Goal: Task Accomplishment & Management: Use online tool/utility

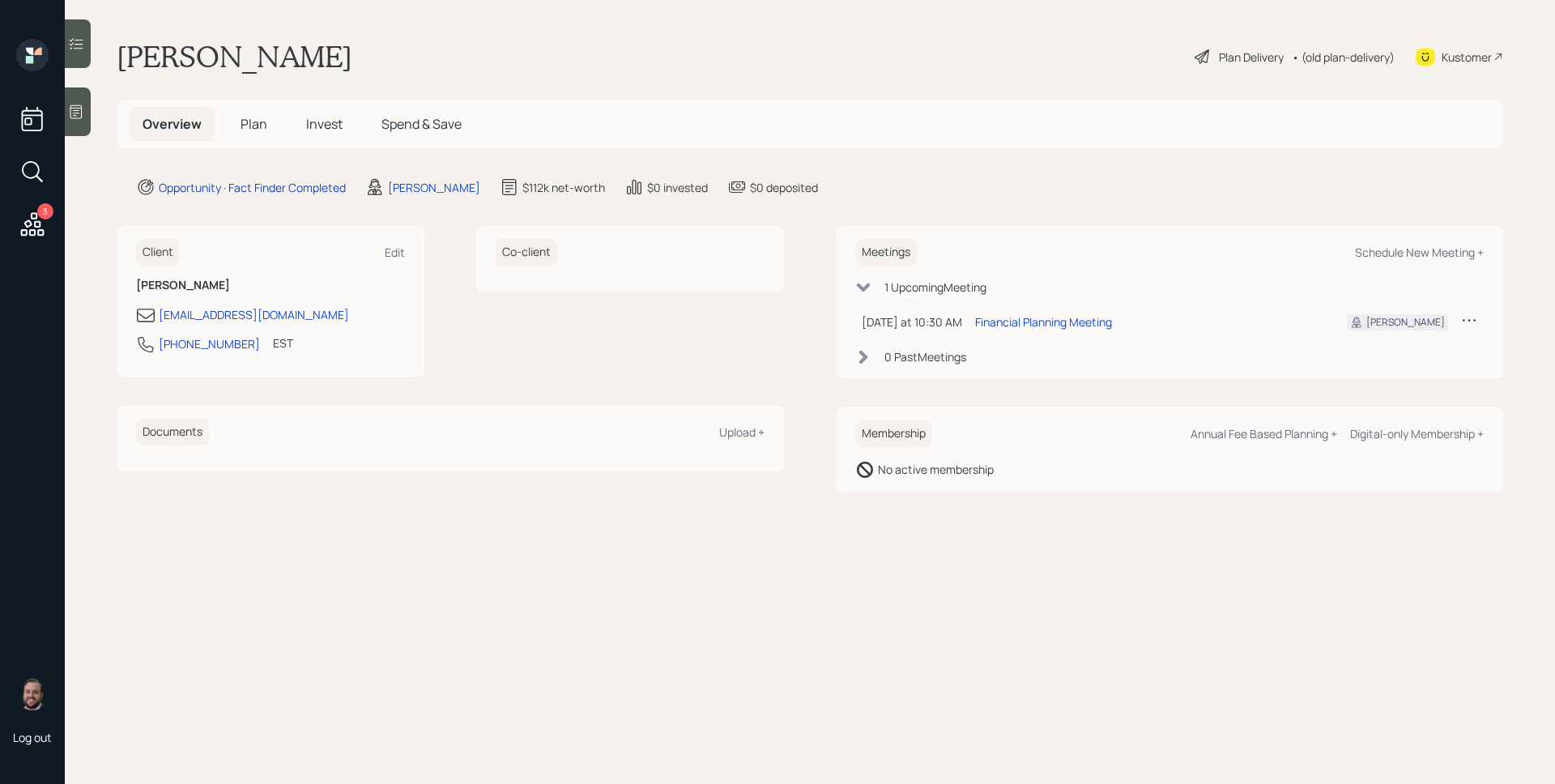
click at [85, 113] on div at bounding box center [78, 112] width 26 height 49
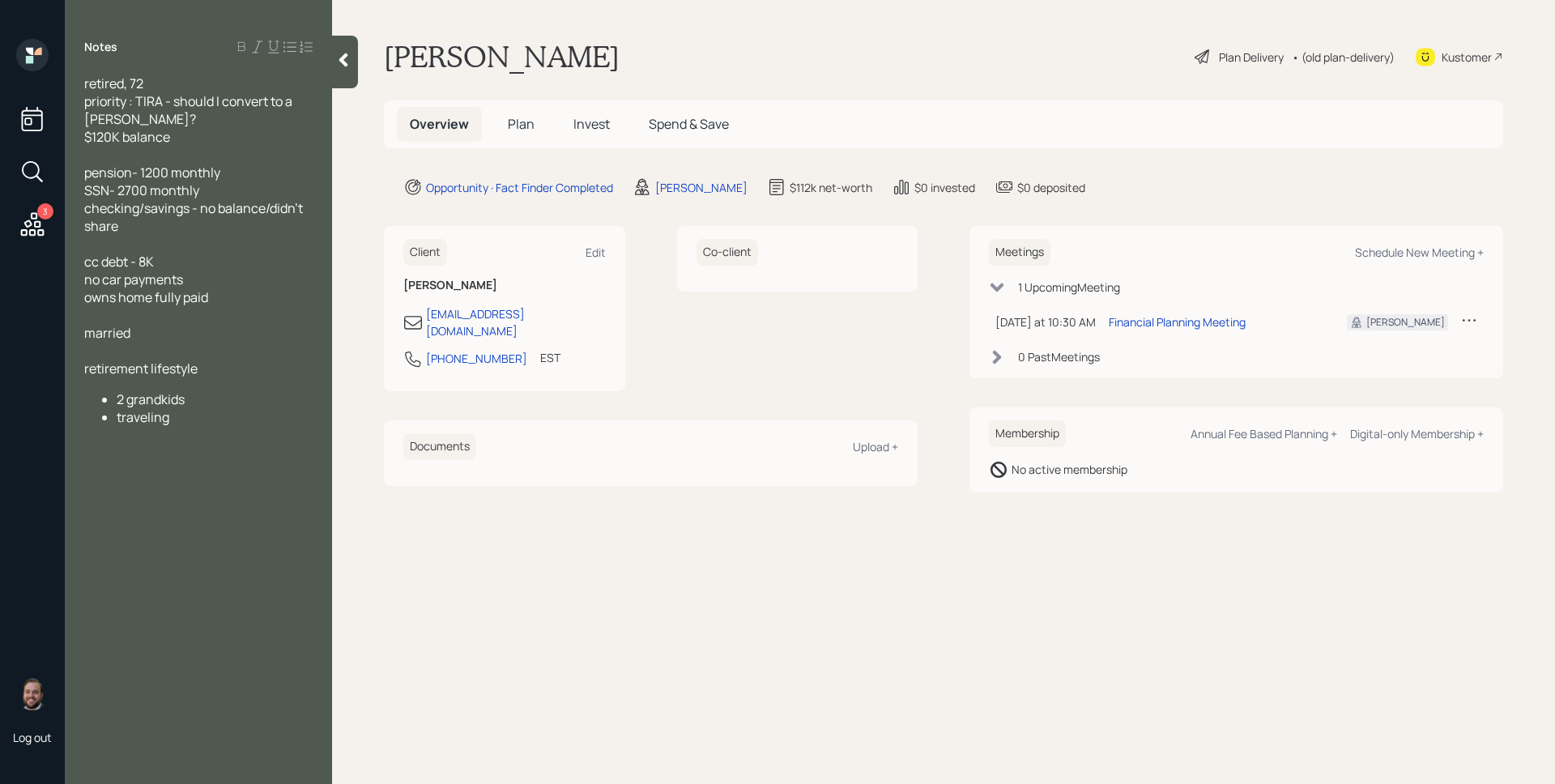
click at [27, 219] on icon at bounding box center [33, 225] width 29 height 29
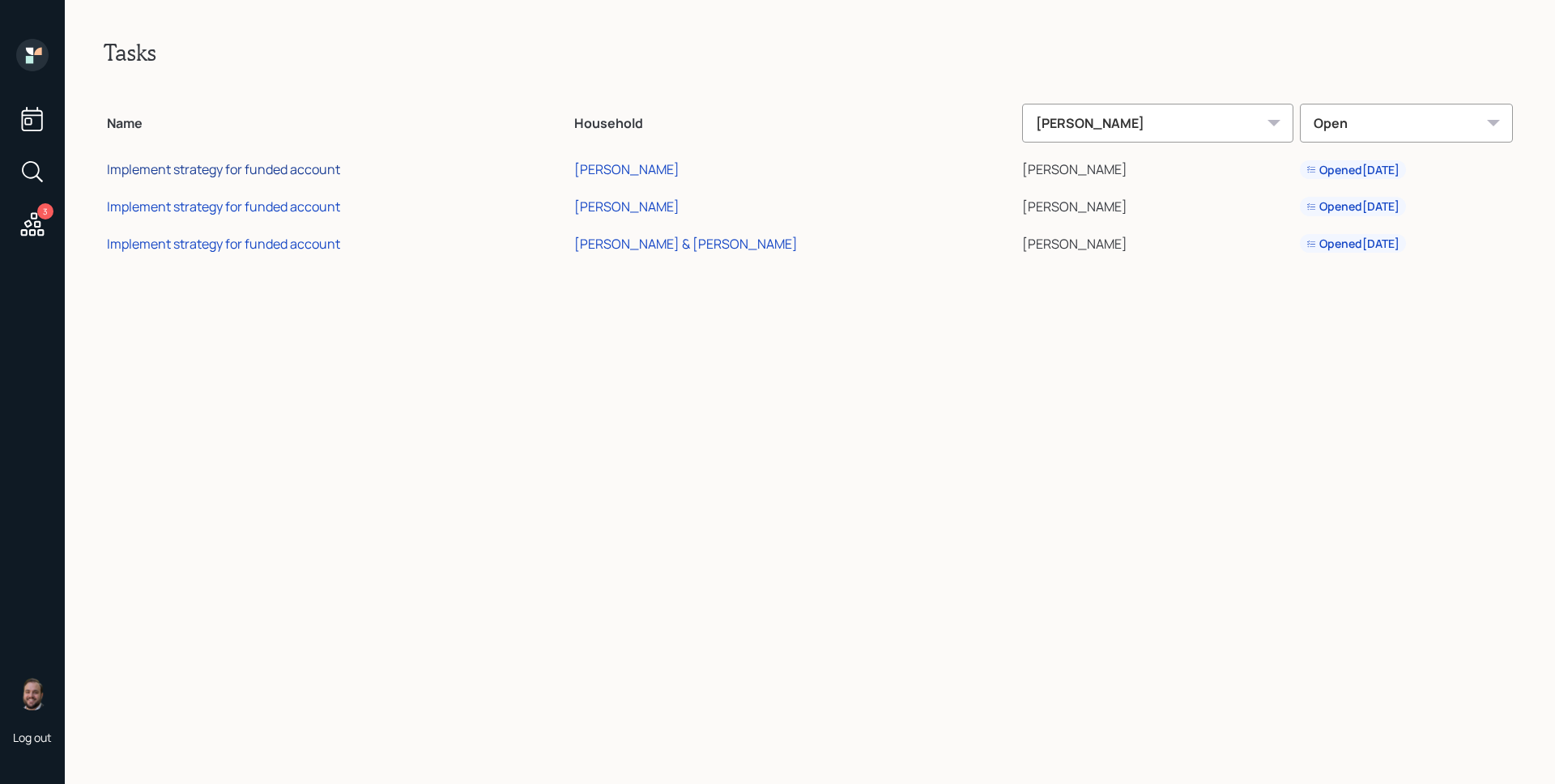
click at [304, 167] on div "Implement strategy for funded account" at bounding box center [224, 169] width 234 height 18
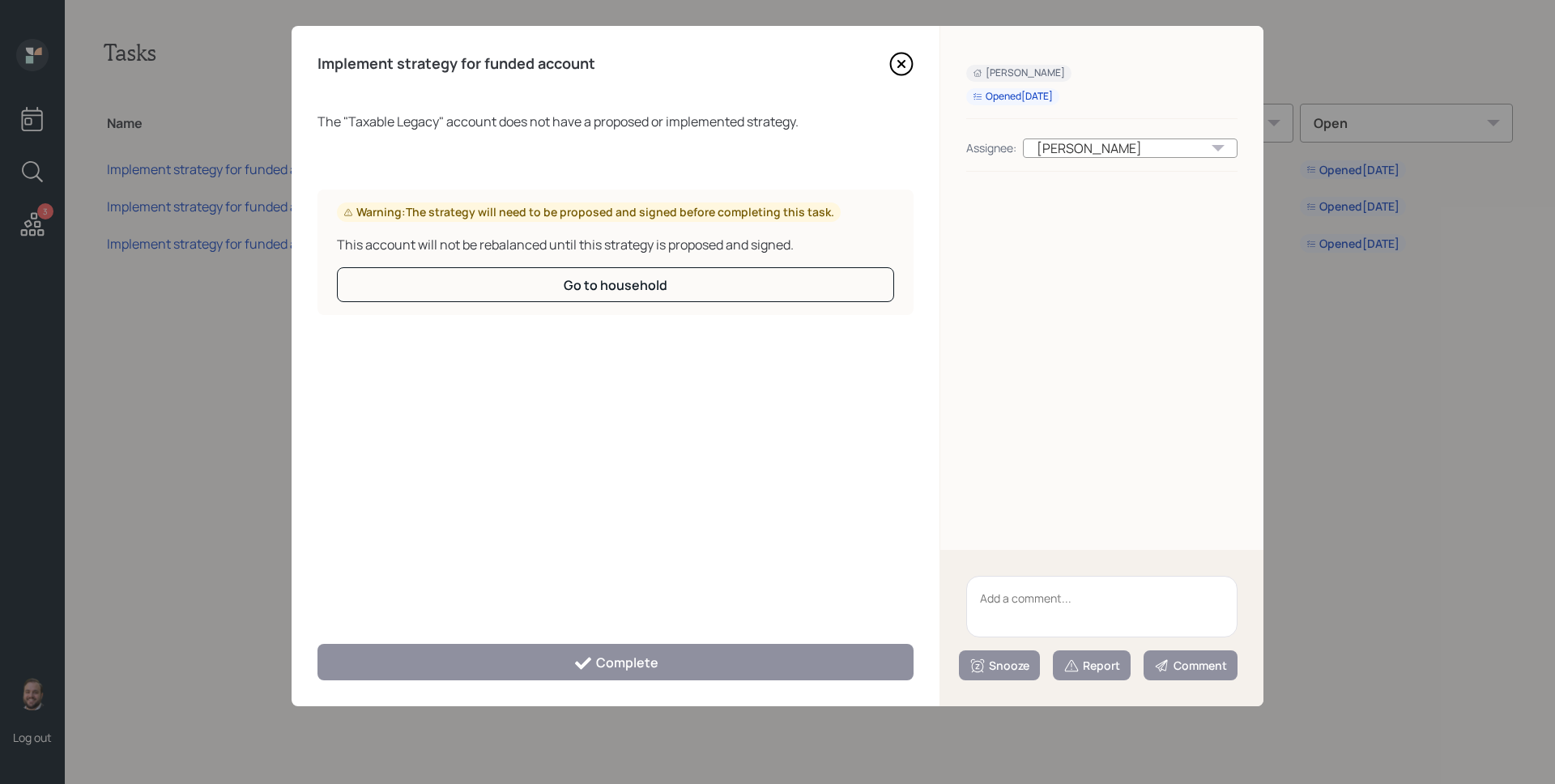
click at [1056, 601] on textarea at bounding box center [1102, 607] width 272 height 62
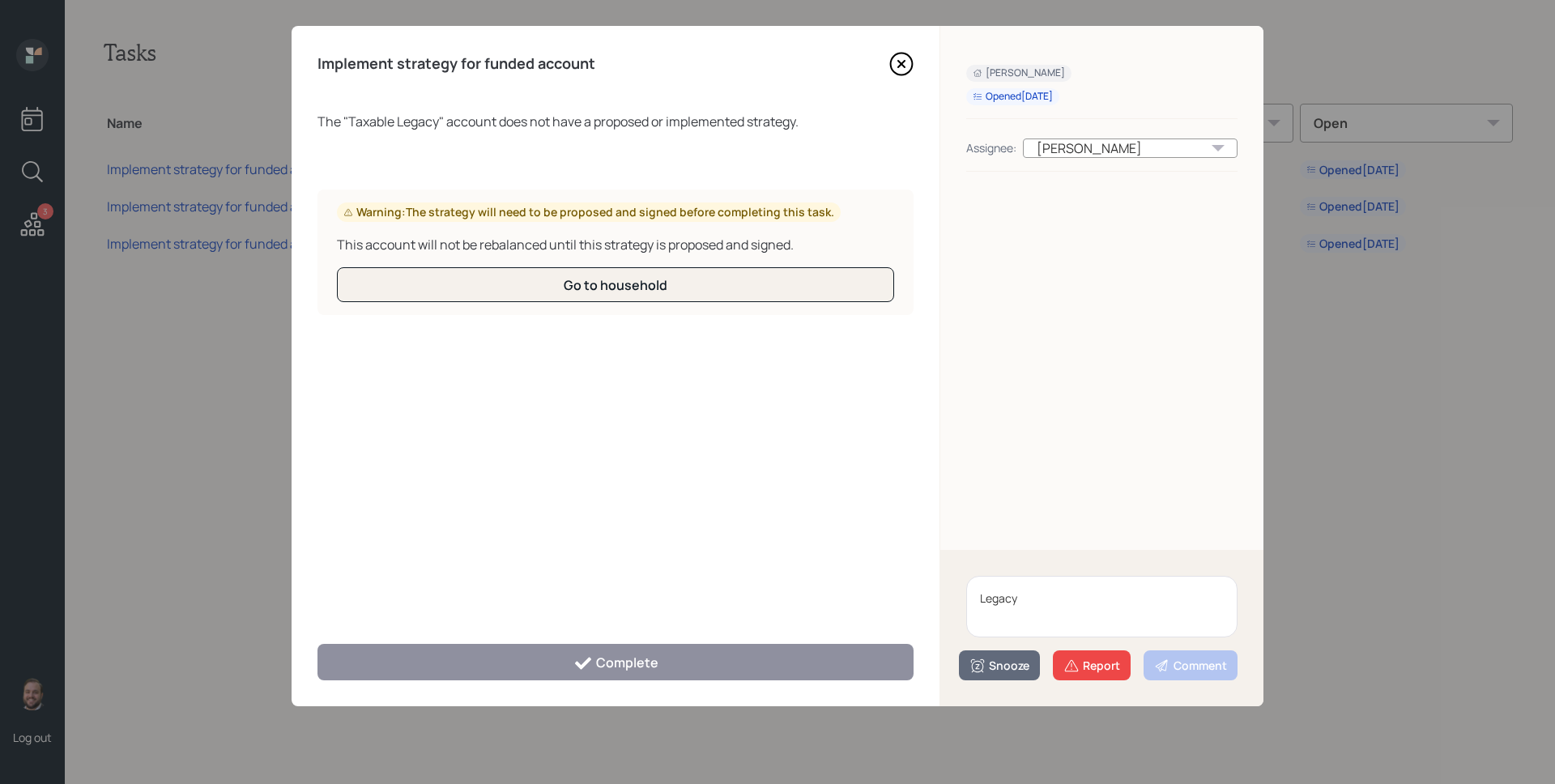
type textarea "Legacy"
click at [765, 293] on button "Go to household" at bounding box center [615, 284] width 557 height 34
